Goal: Task Accomplishment & Management: Use online tool/utility

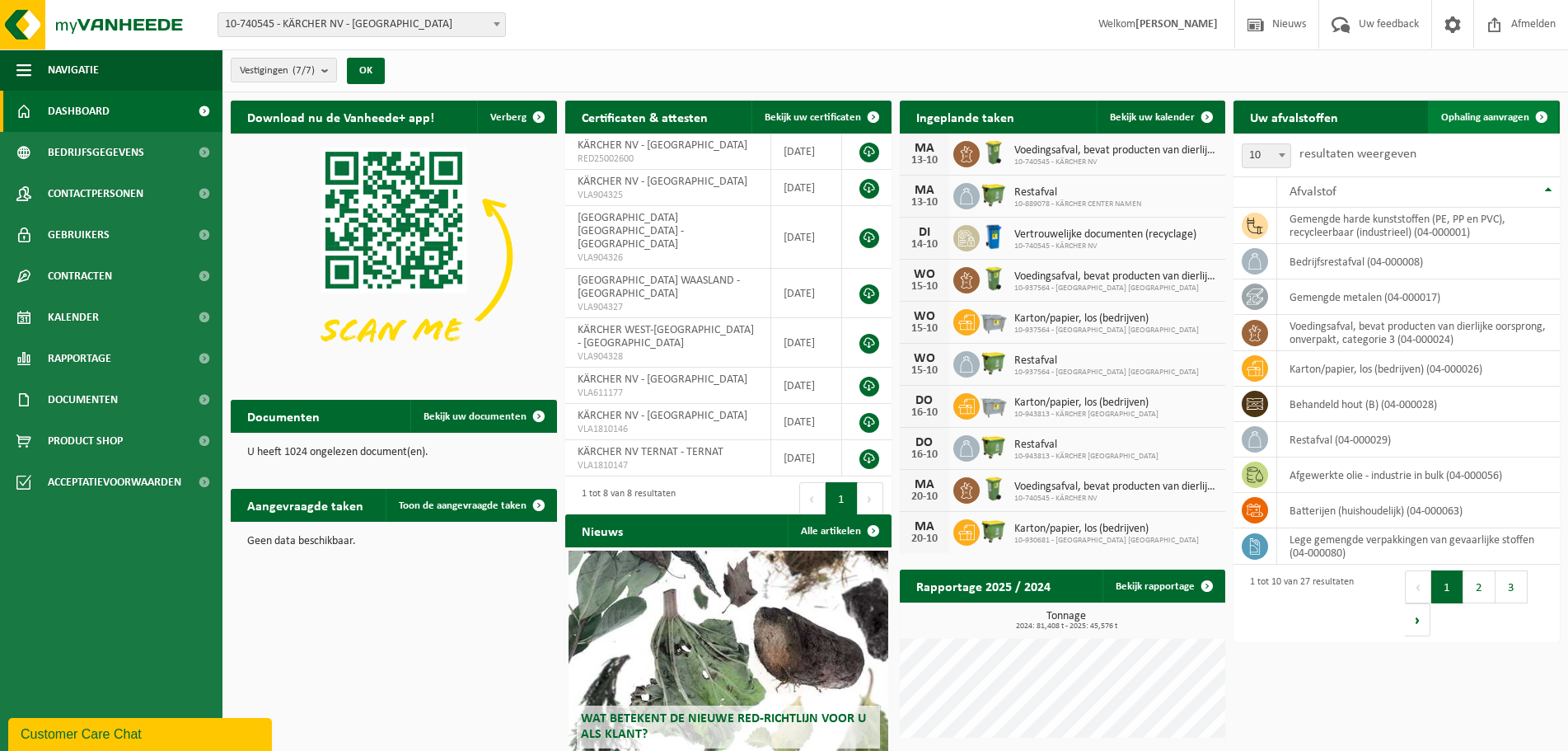
click at [1496, 123] on link "Ophaling aanvragen" at bounding box center [1493, 116] width 130 height 33
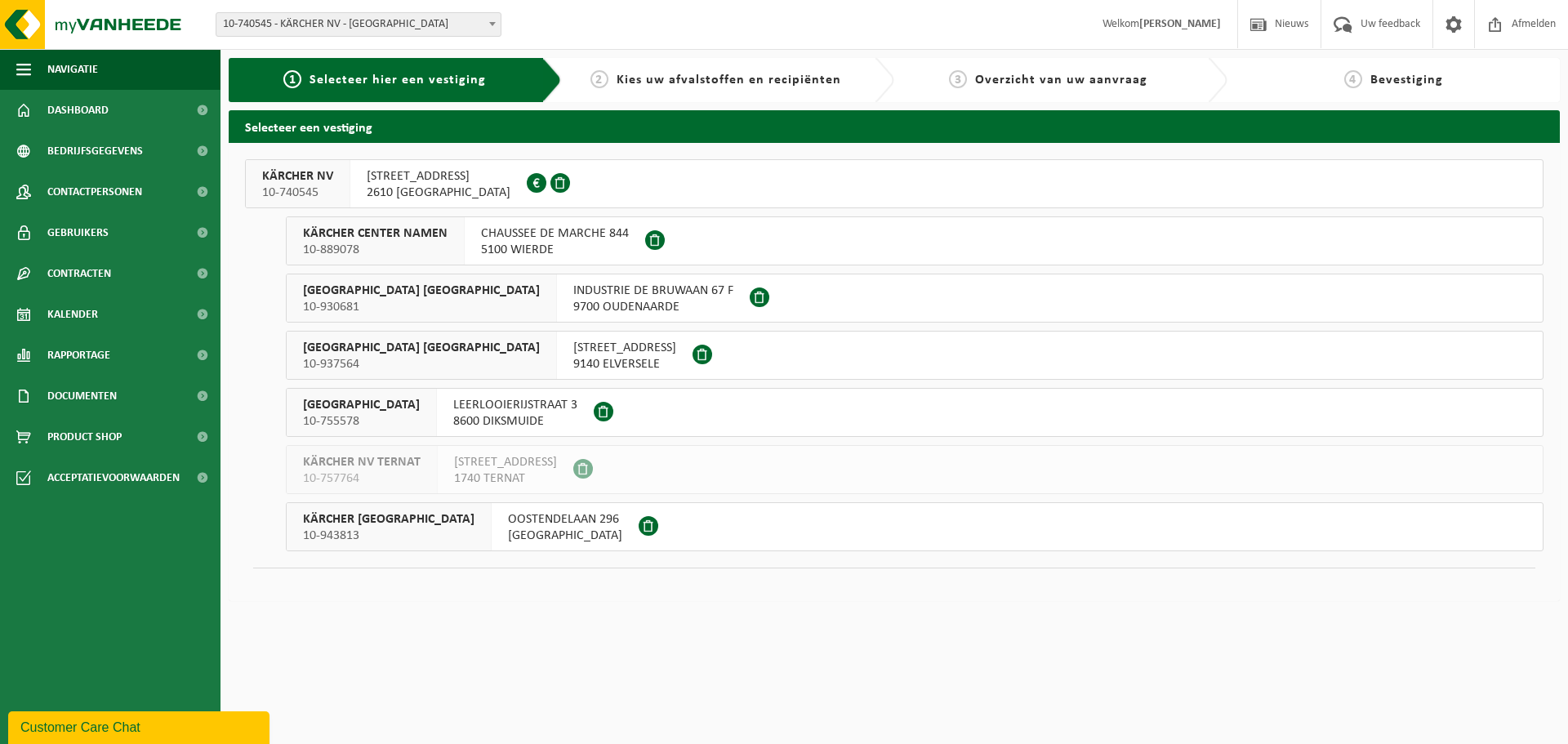
click at [505, 180] on div "BOOMSESTEENWEG 939 2610 WILRIJK 0418.334.076" at bounding box center [438, 184] width 176 height 47
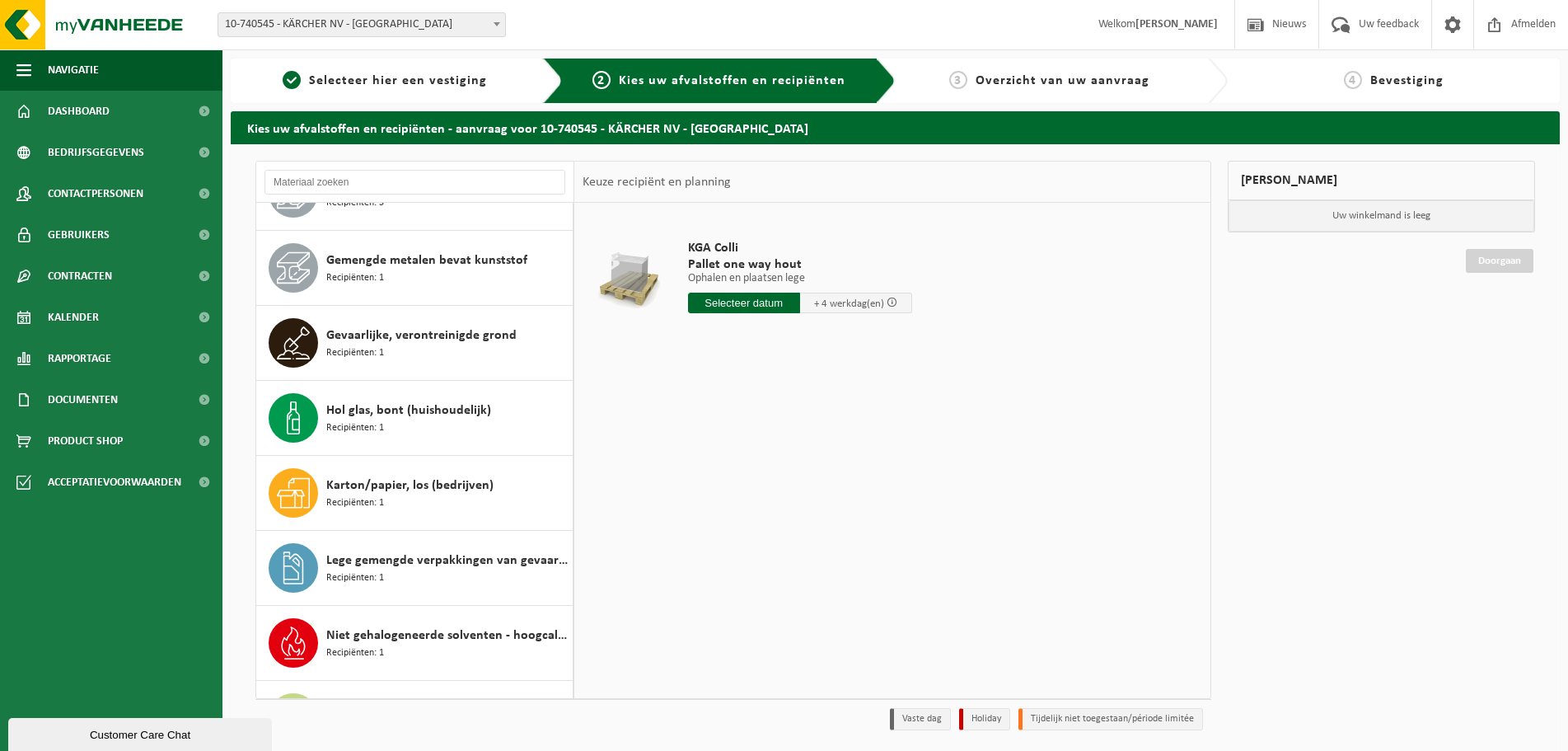
scroll to position [577, 0]
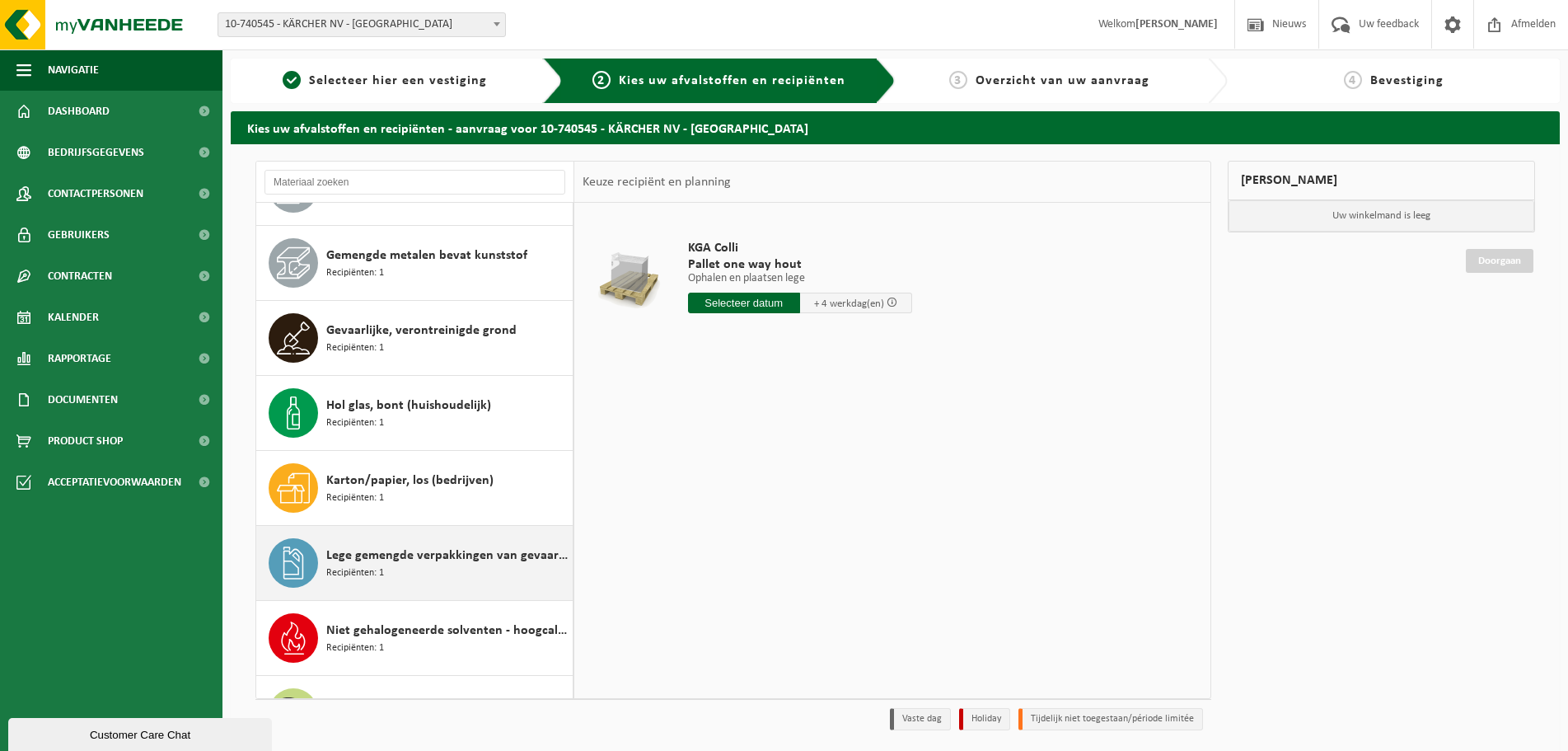
click at [413, 565] on div "Lege gemengde verpakkingen van gevaarlijke stoffen Recipiënten: 1" at bounding box center [448, 563] width 242 height 50
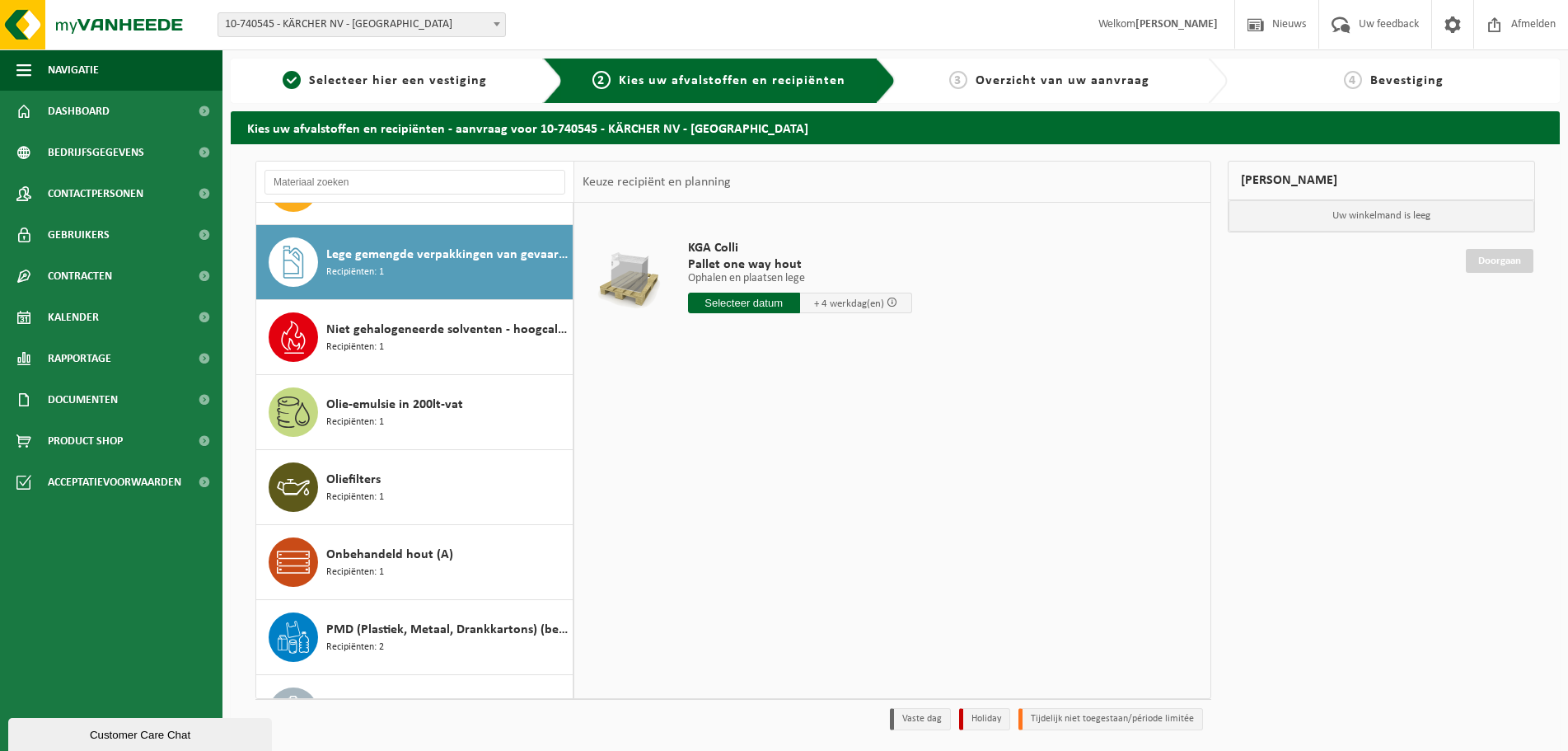
scroll to position [900, 0]
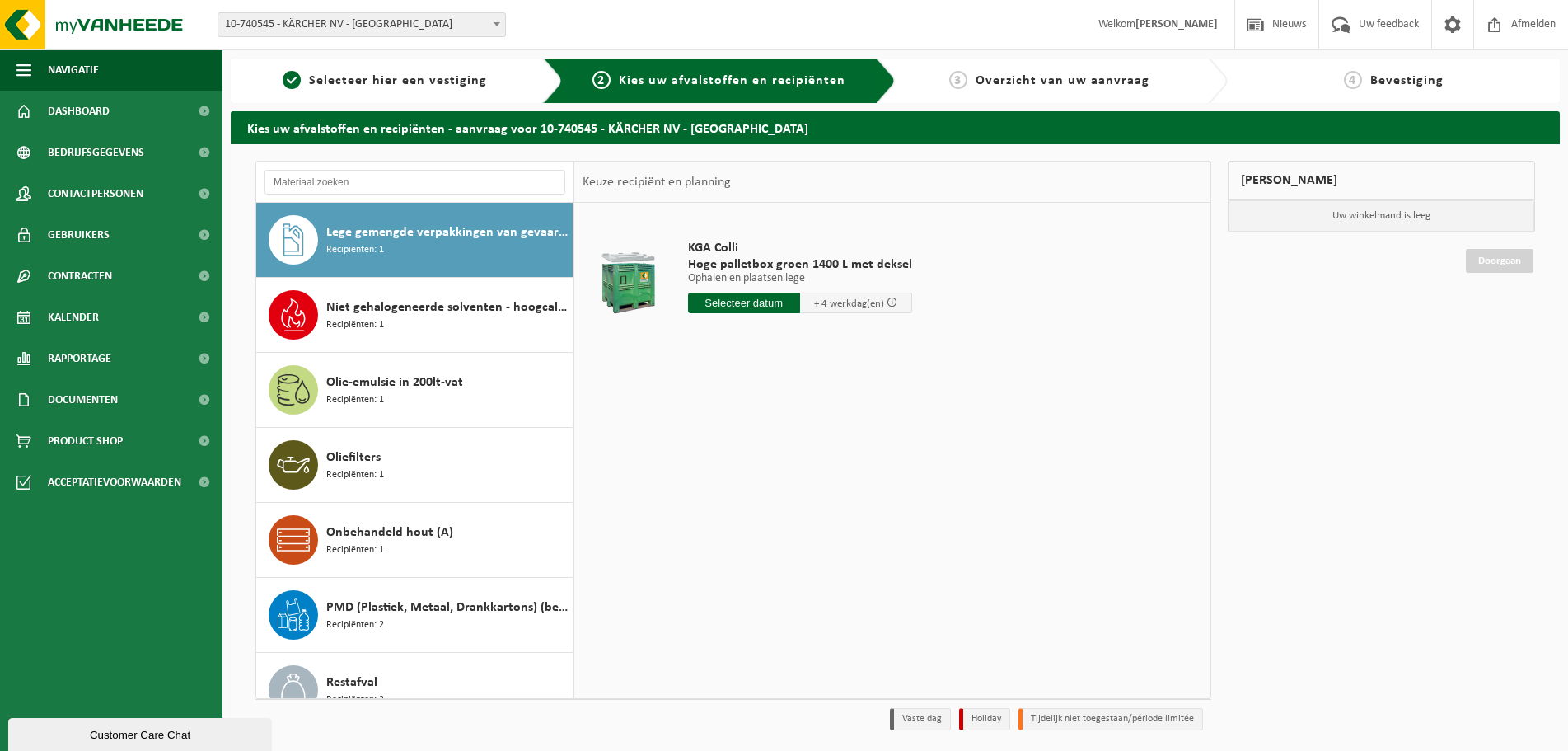
click at [741, 302] on input "text" at bounding box center [744, 303] width 112 height 21
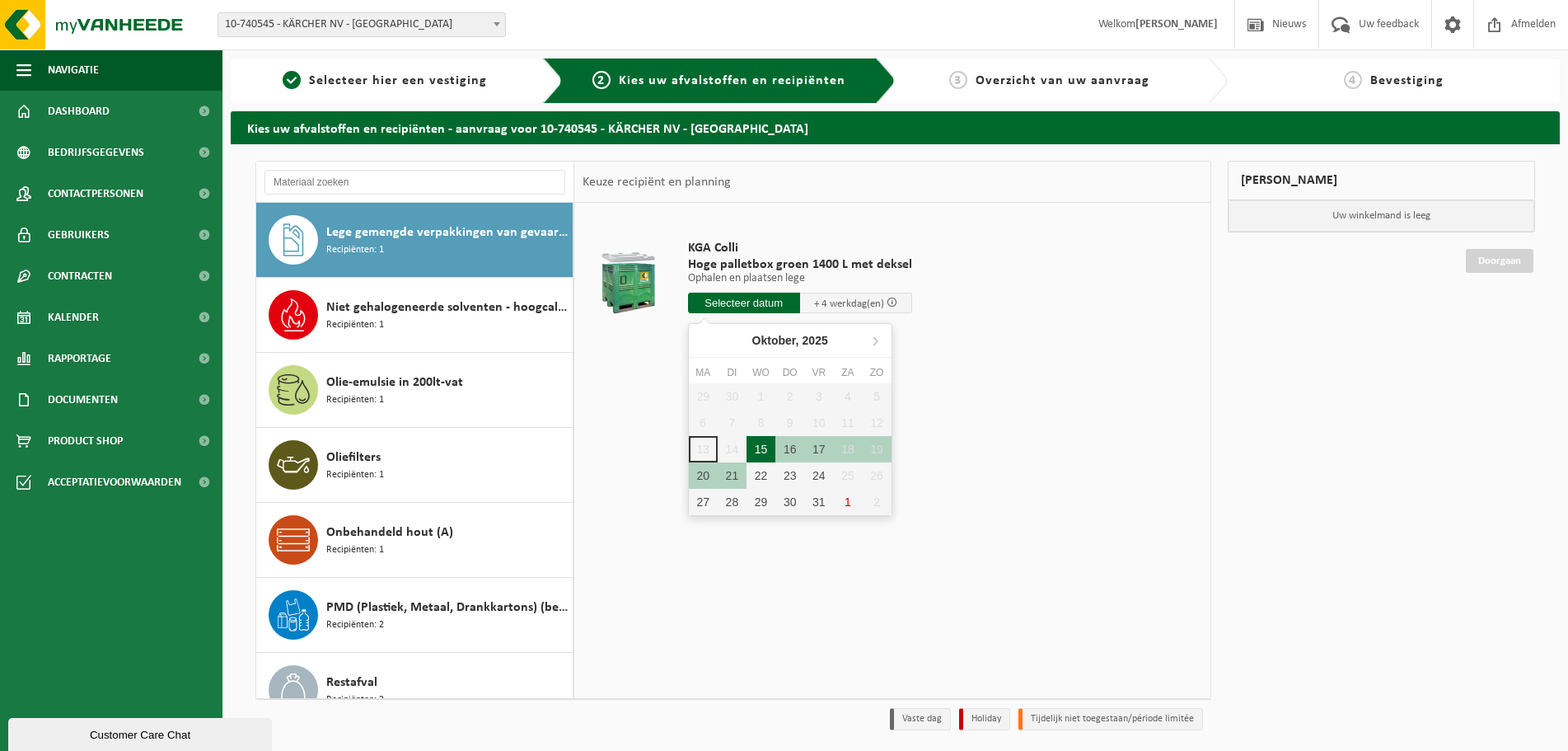
click at [756, 451] on div "15" at bounding box center [761, 449] width 29 height 27
type input "Van 2025-10-15"
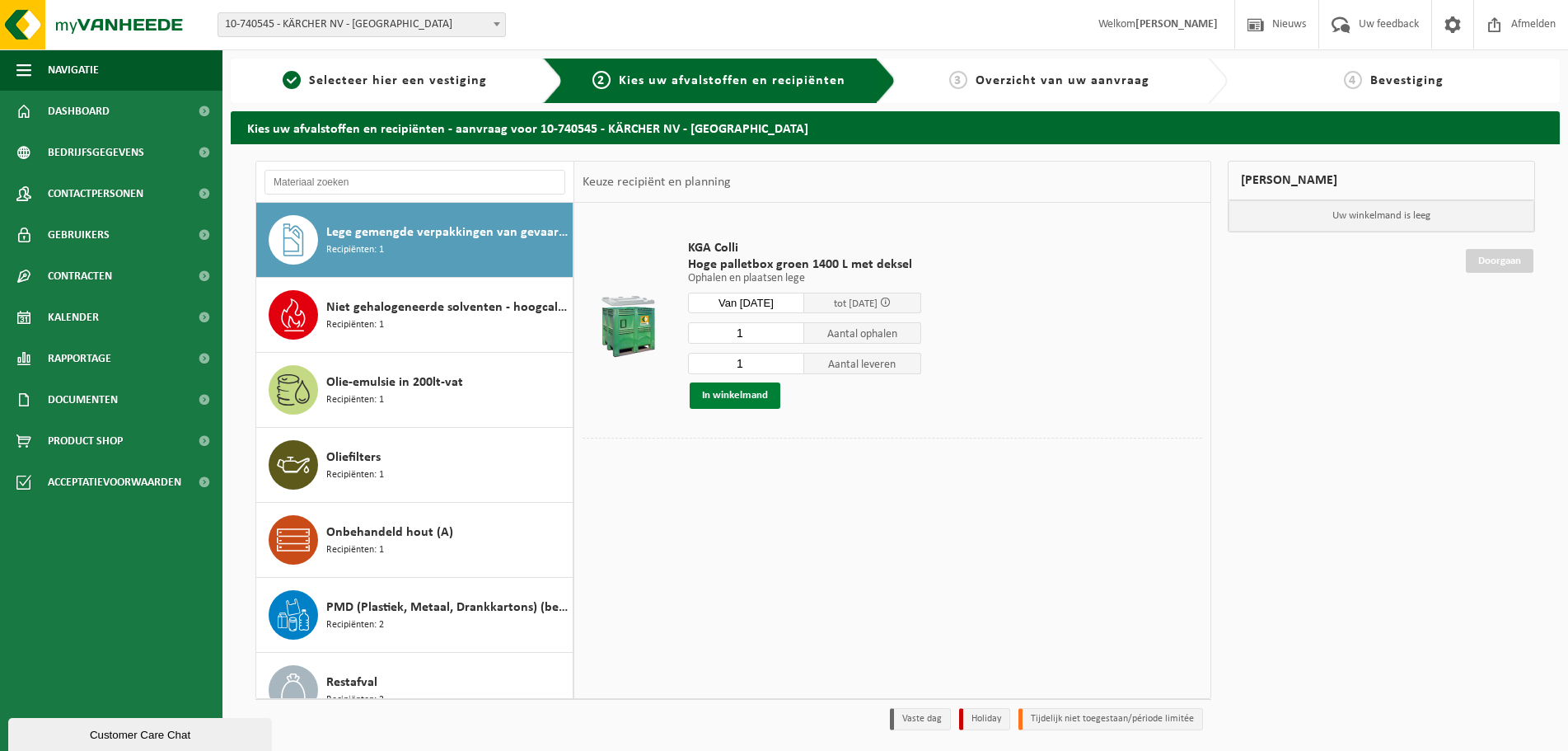
click at [747, 395] on button "In winkelmand" at bounding box center [735, 395] width 90 height 27
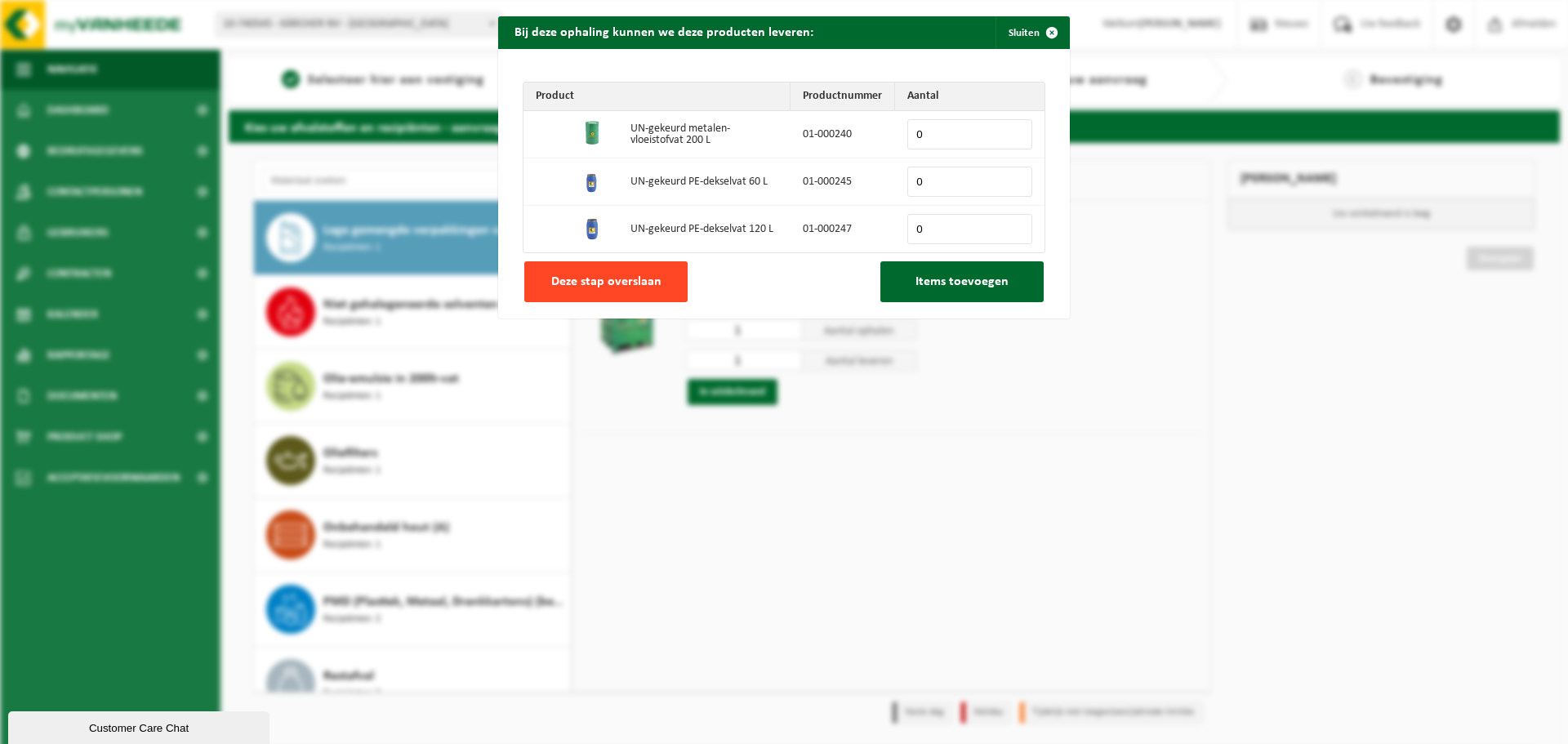
click at [584, 283] on span "Deze stap overslaan" at bounding box center [606, 281] width 110 height 13
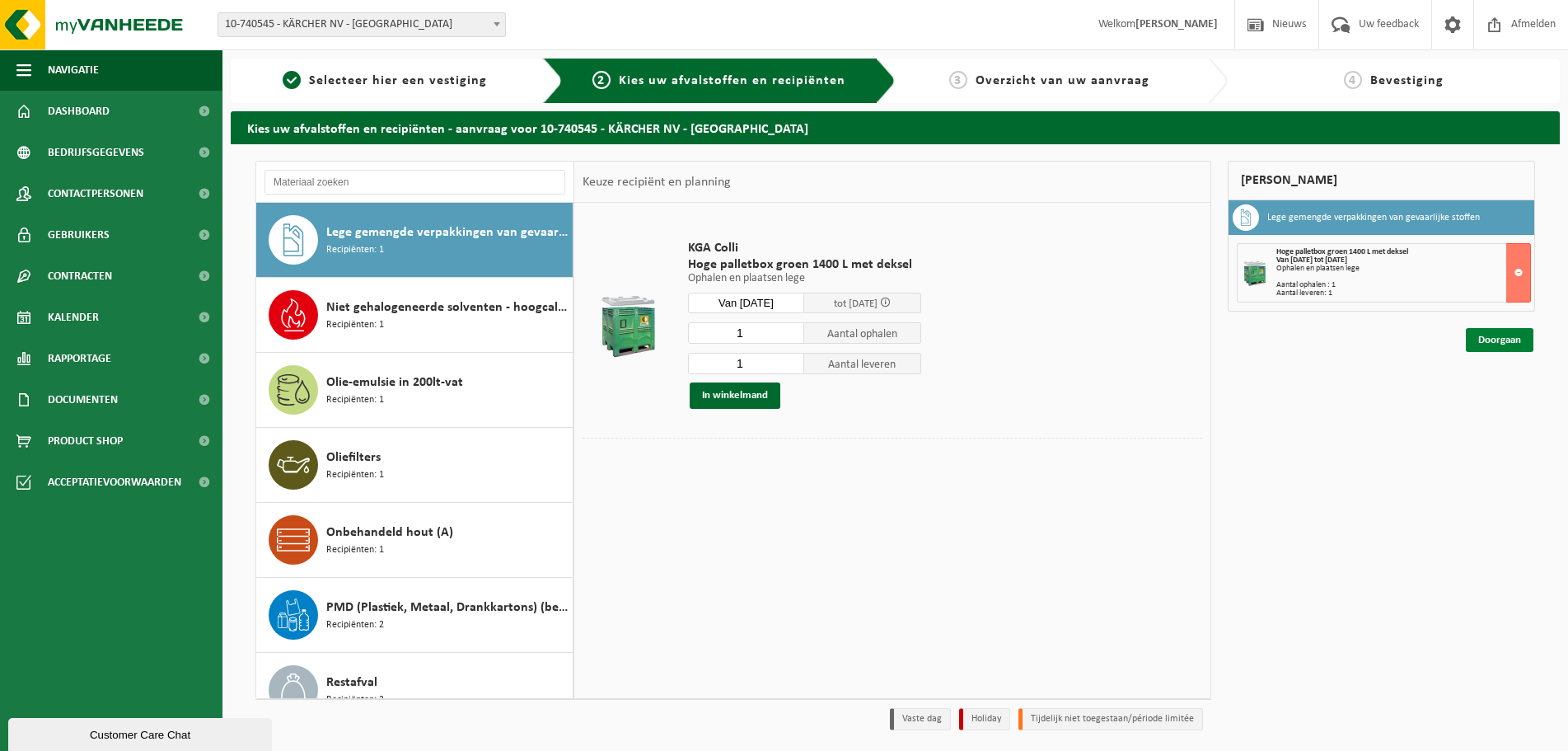
click at [1495, 347] on link "Doorgaan" at bounding box center [1500, 340] width 68 height 24
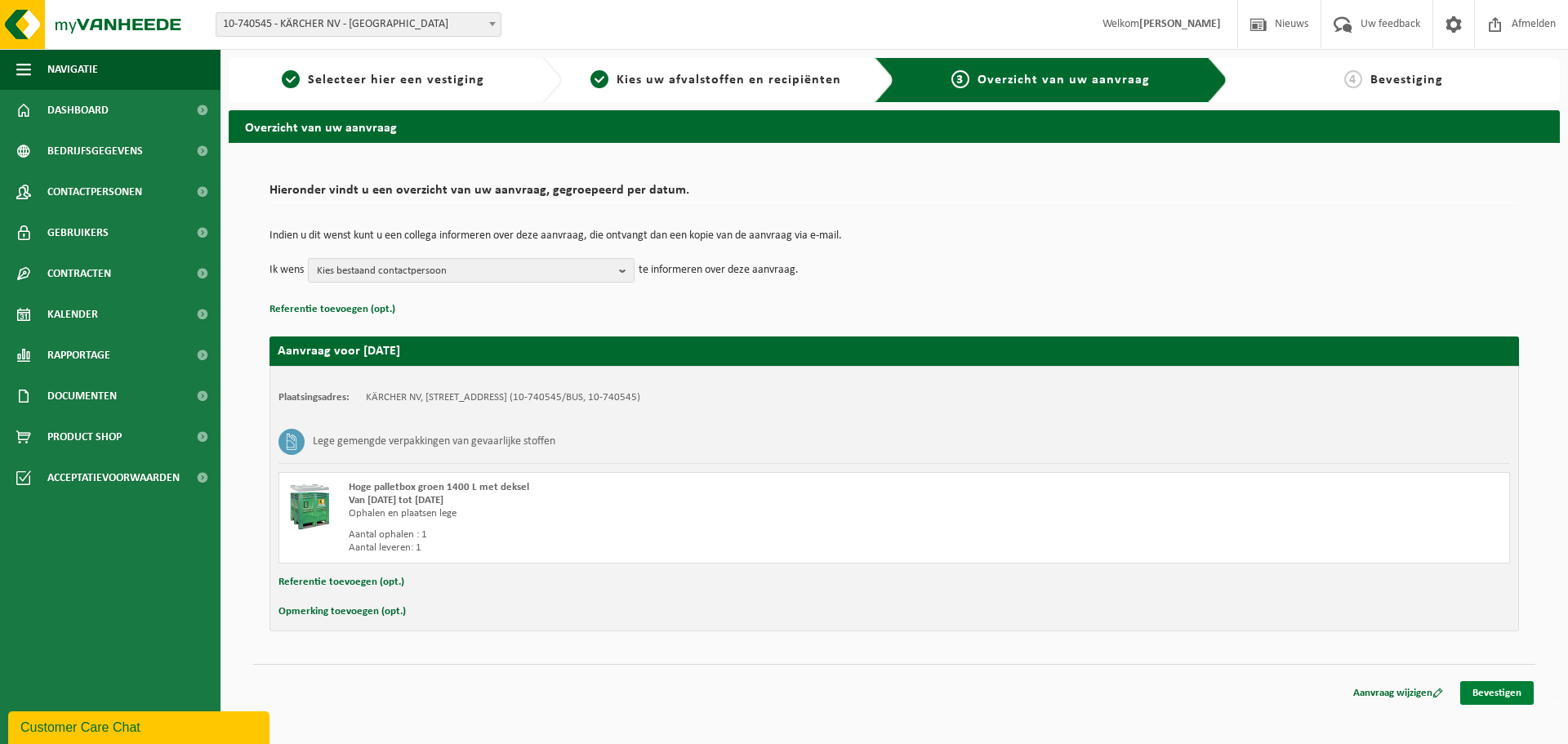
click at [1491, 694] on link "Bevestigen" at bounding box center [1496, 693] width 74 height 24
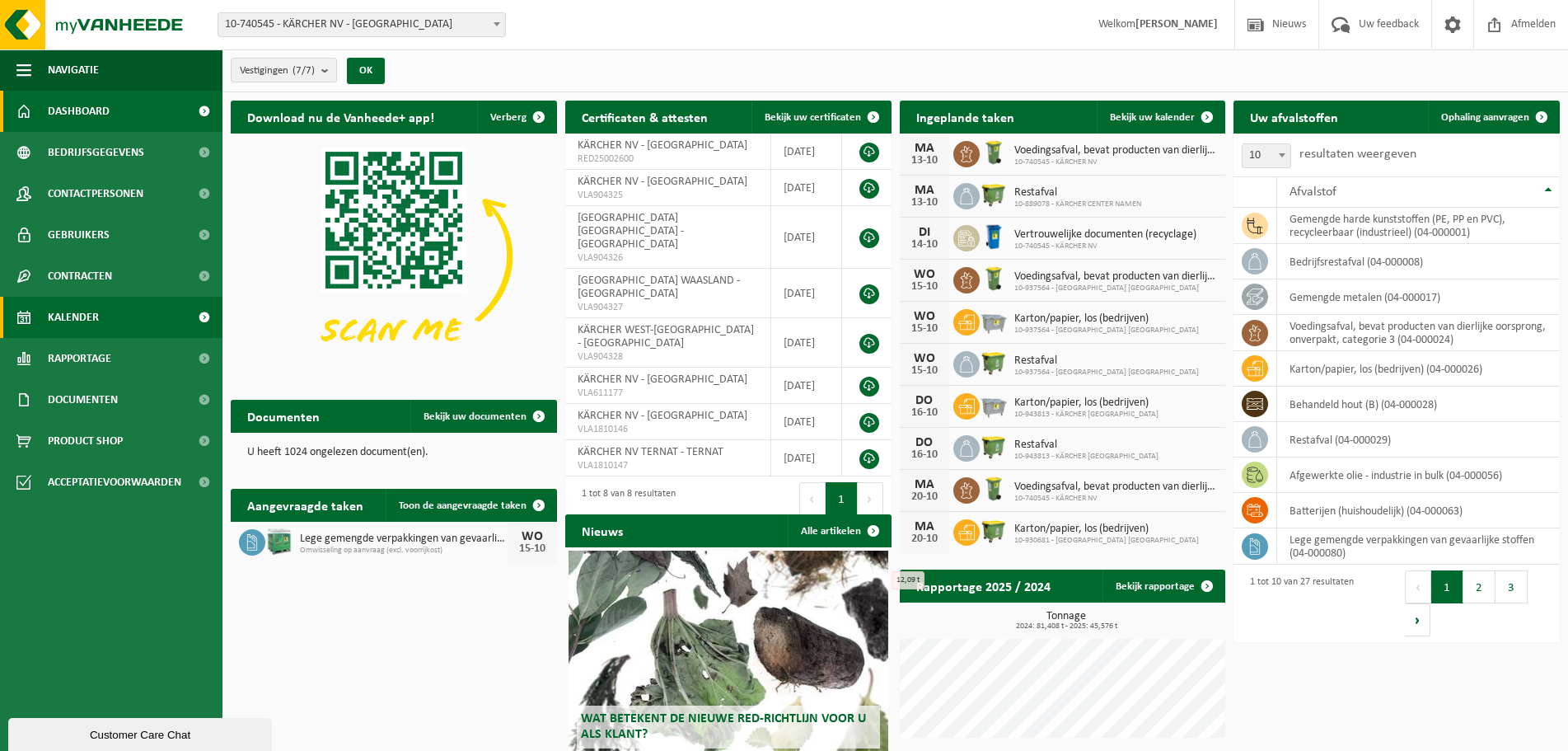
click at [80, 311] on span "Kalender" at bounding box center [72, 317] width 51 height 41
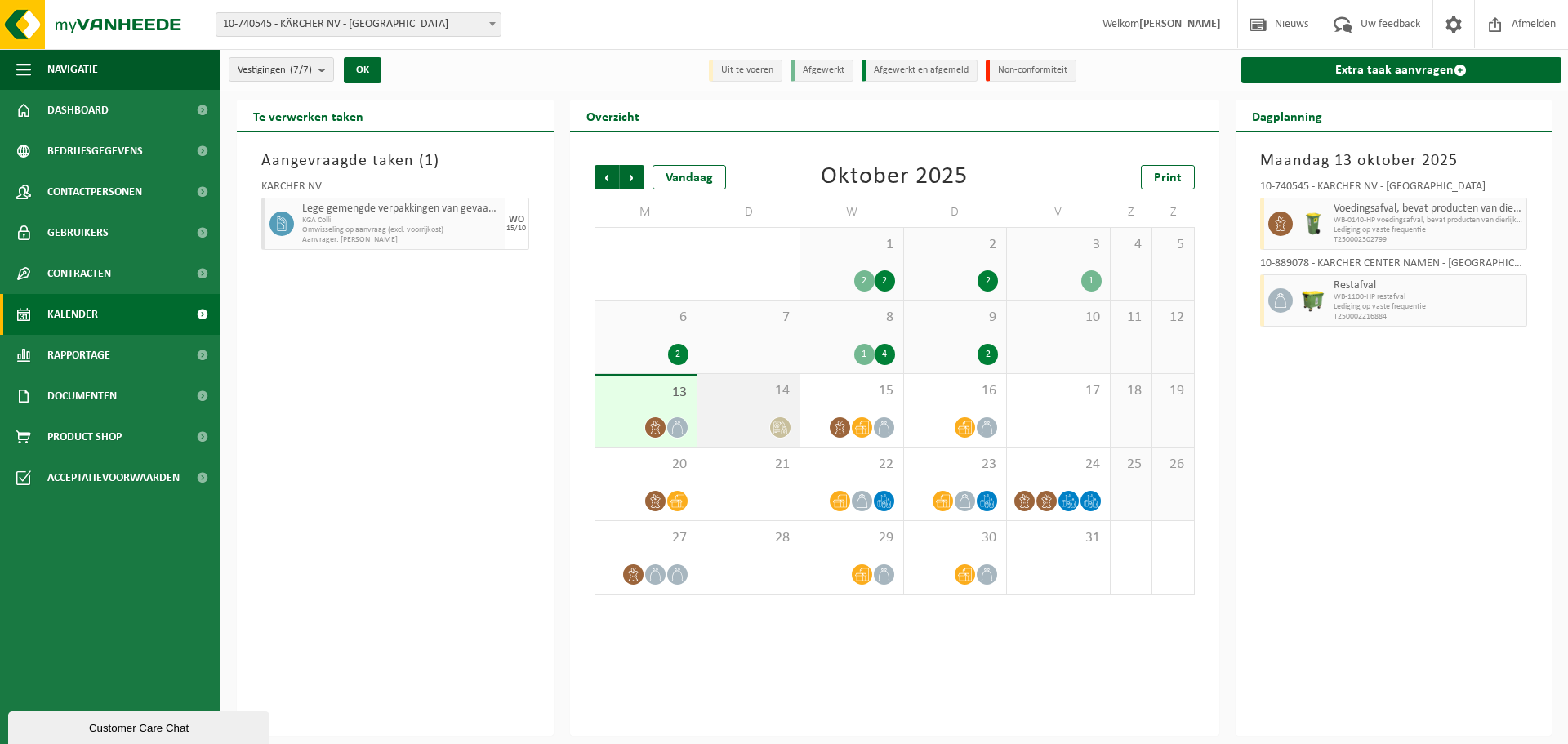
click at [755, 433] on div at bounding box center [748, 427] width 86 height 22
